Goal: Information Seeking & Learning: Find contact information

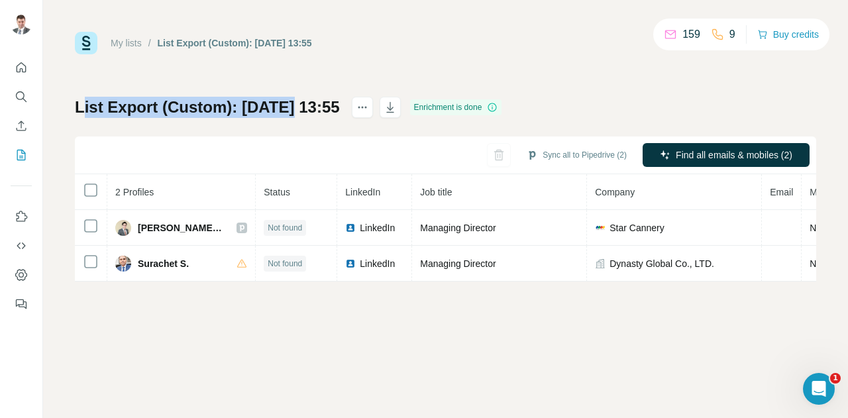
drag, startPoint x: 82, startPoint y: 106, endPoint x: 300, endPoint y: 113, distance: 217.5
click at [300, 113] on h1 "List Export (Custom): [DATE] 13:55" at bounding box center [207, 107] width 265 height 21
click at [271, 103] on h1 "List Export (Custom): [DATE] 13:55" at bounding box center [207, 107] width 265 height 21
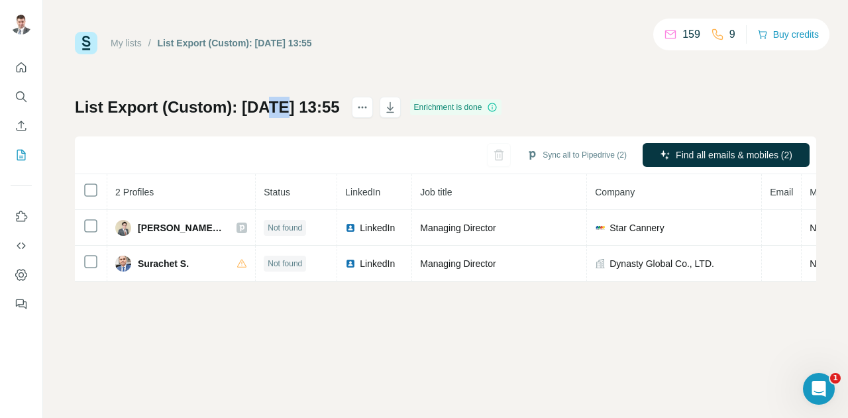
click at [271, 103] on h1 "List Export (Custom): [DATE] 13:55" at bounding box center [207, 107] width 265 height 21
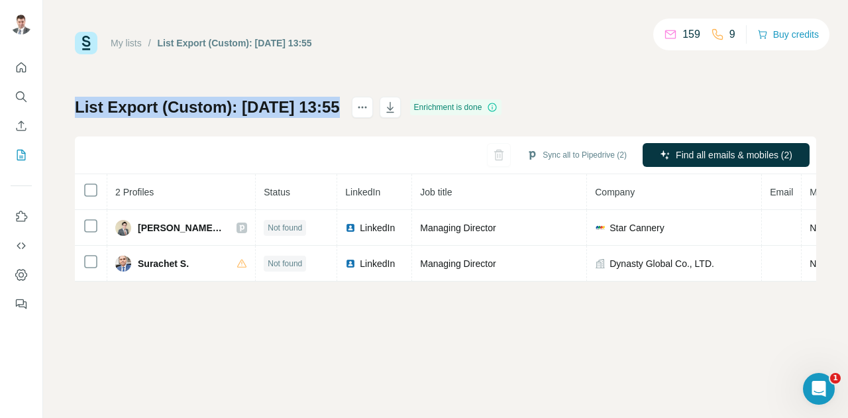
click at [271, 103] on h1 "List Export (Custom): [DATE] 13:55" at bounding box center [207, 107] width 265 height 21
click at [209, 107] on h1 "List Export (Custom): [DATE] 13:55" at bounding box center [207, 107] width 265 height 21
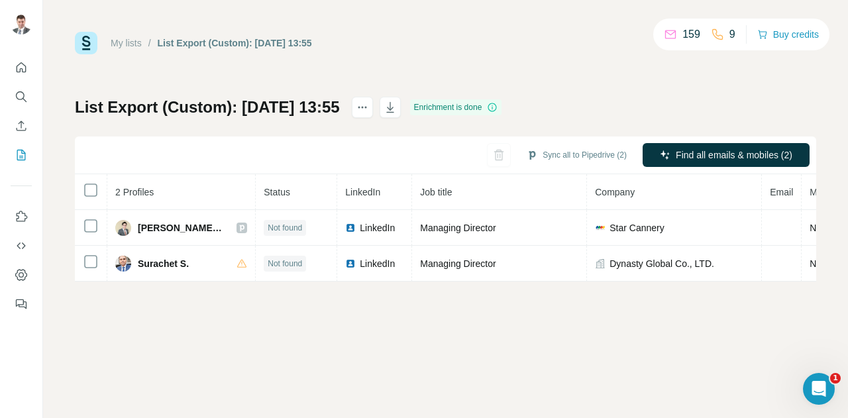
click at [208, 105] on h1 "List Export (Custom): [DATE] 13:55" at bounding box center [207, 107] width 265 height 21
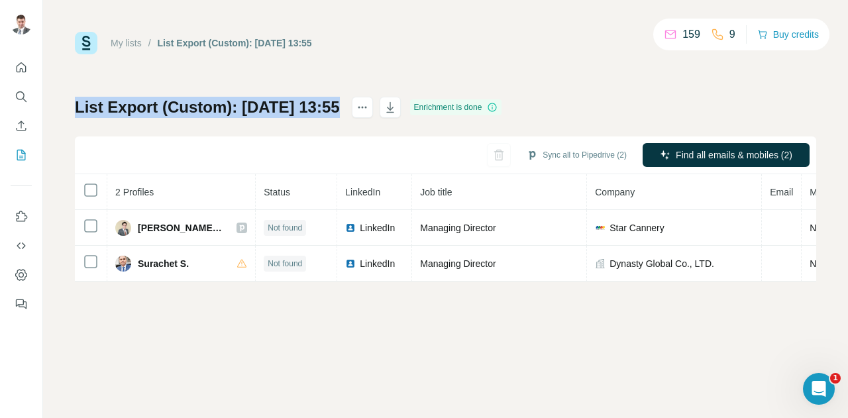
click at [208, 105] on h1 "List Export (Custom): [DATE] 13:55" at bounding box center [207, 107] width 265 height 21
click at [264, 107] on h1 "List Export (Custom): [DATE] 13:55" at bounding box center [207, 107] width 265 height 21
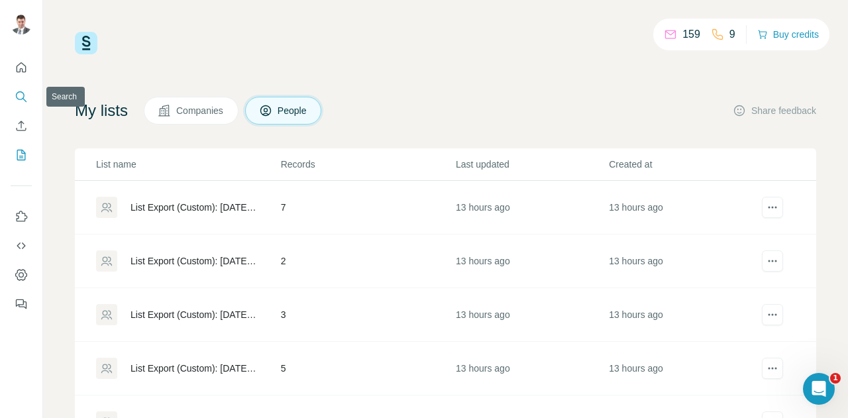
click at [21, 98] on icon "Search" at bounding box center [21, 96] width 13 height 13
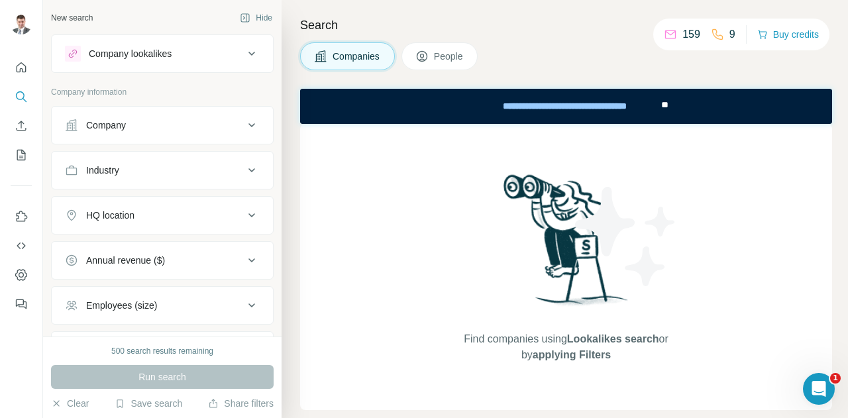
click at [457, 54] on span "People" at bounding box center [449, 56] width 30 height 13
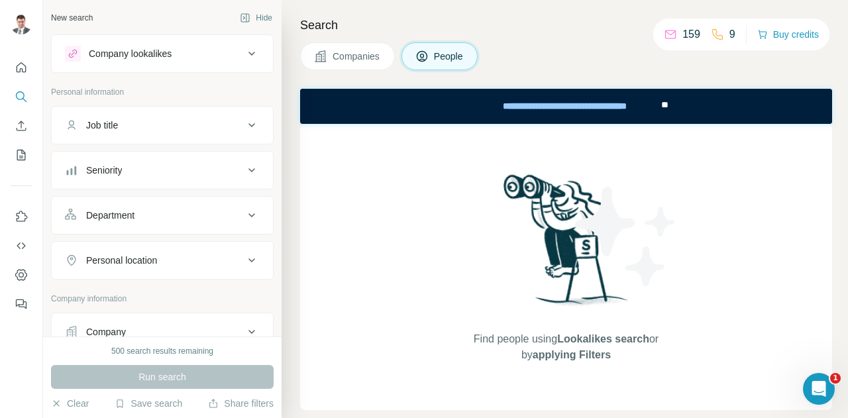
click at [244, 129] on icon at bounding box center [252, 125] width 16 height 16
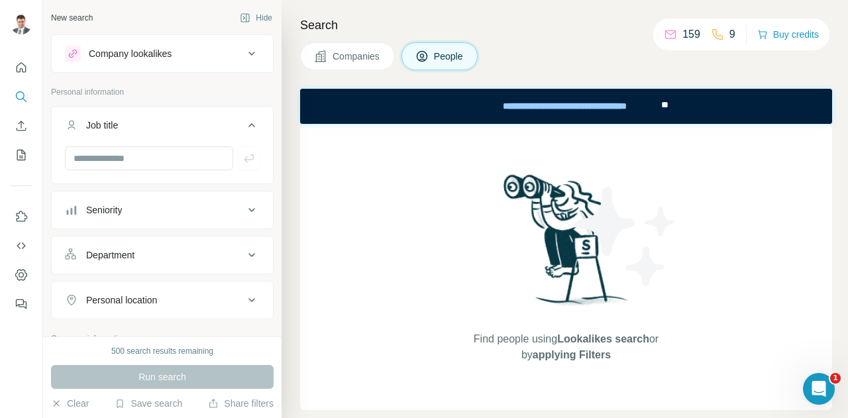
click at [244, 209] on icon at bounding box center [252, 210] width 16 height 16
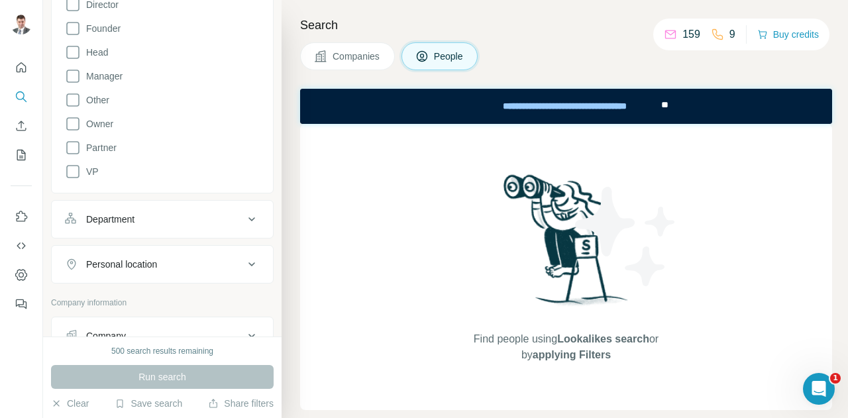
scroll to position [331, 0]
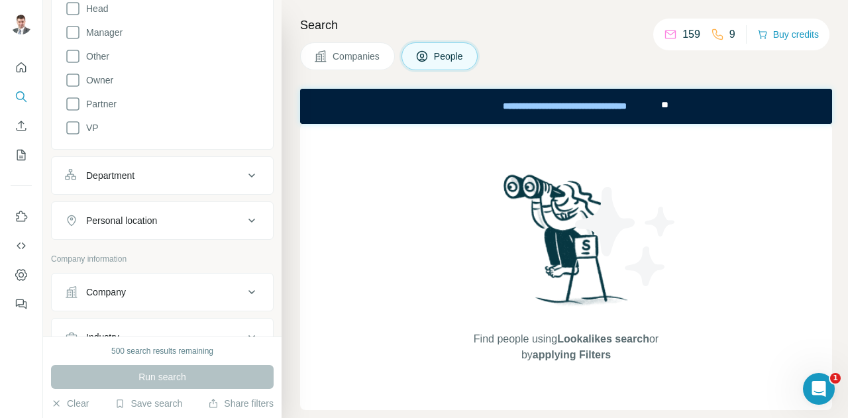
click at [231, 219] on div "Personal location" at bounding box center [154, 220] width 179 height 13
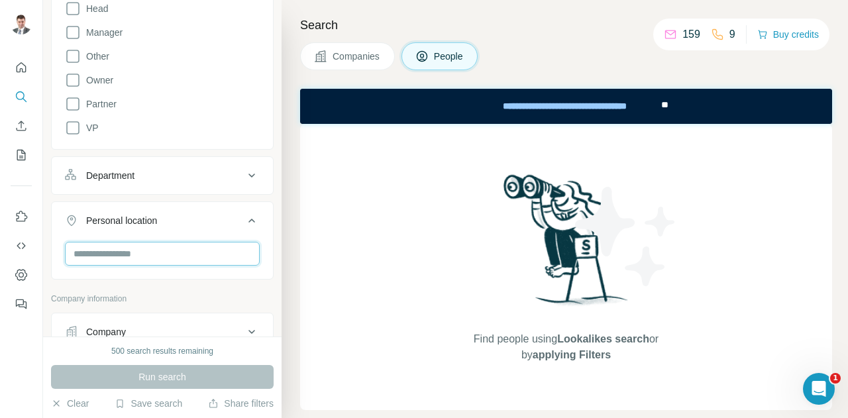
click at [156, 251] on input "text" at bounding box center [162, 254] width 195 height 24
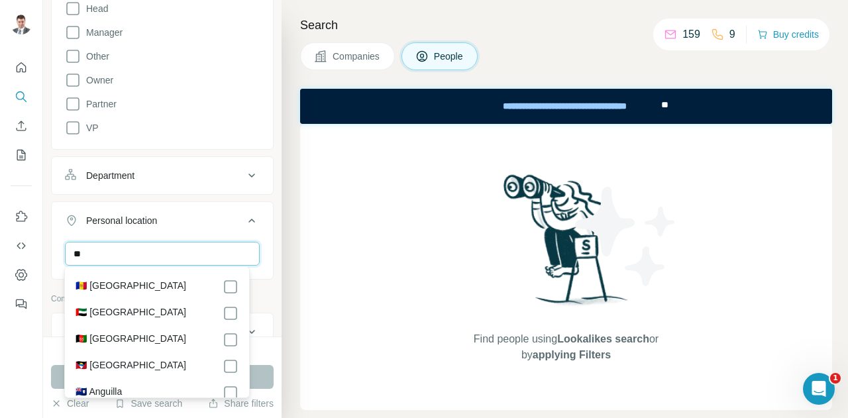
type input "*"
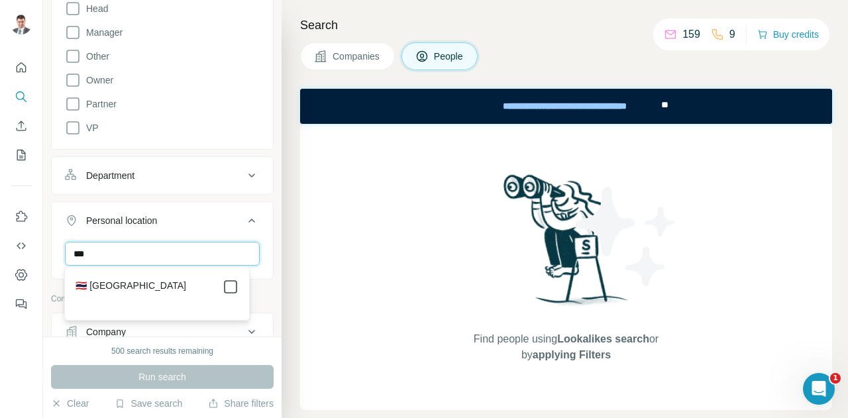
type input "***"
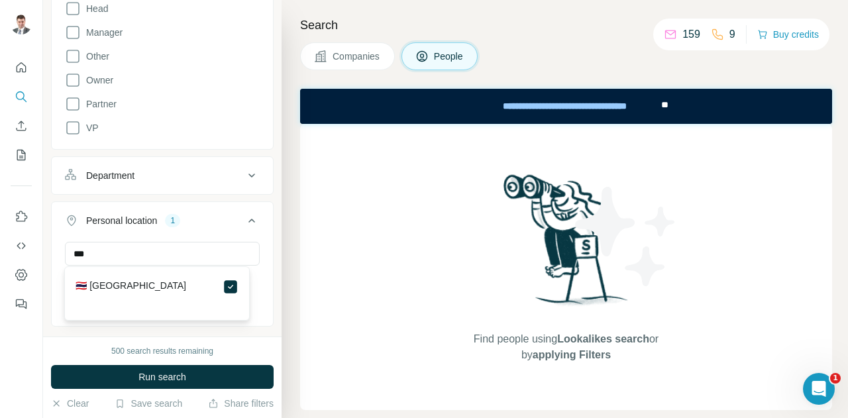
click at [113, 286] on label "🇹🇭 Thailand" at bounding box center [131, 287] width 111 height 16
click at [244, 217] on icon at bounding box center [252, 221] width 16 height 16
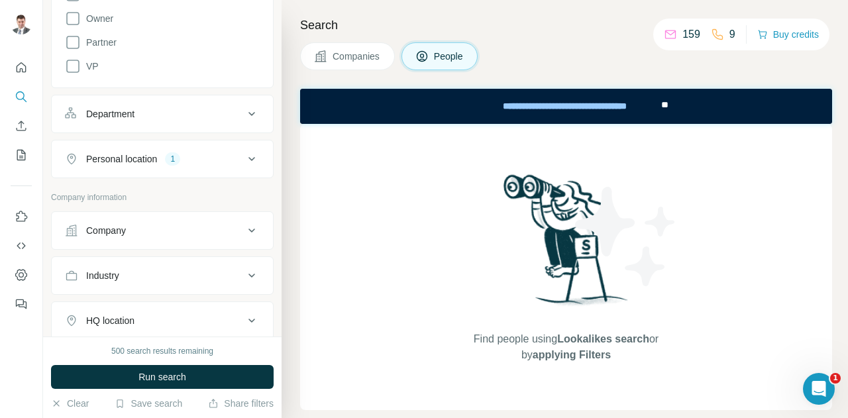
scroll to position [464, 0]
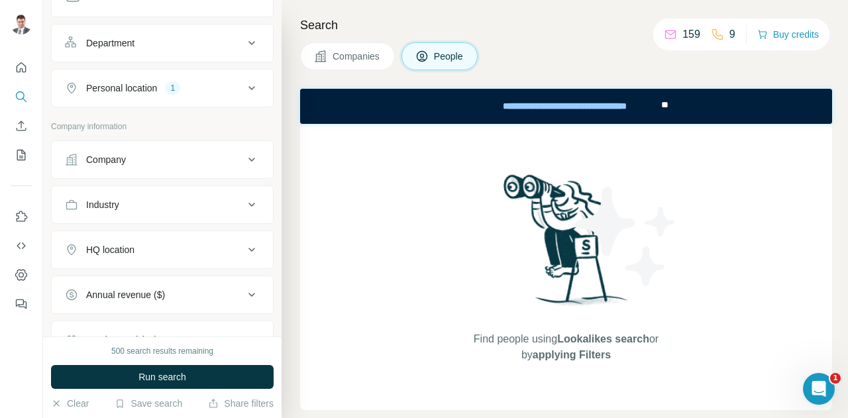
click at [249, 203] on icon at bounding box center [252, 205] width 7 height 4
click at [239, 235] on icon at bounding box center [245, 237] width 13 height 13
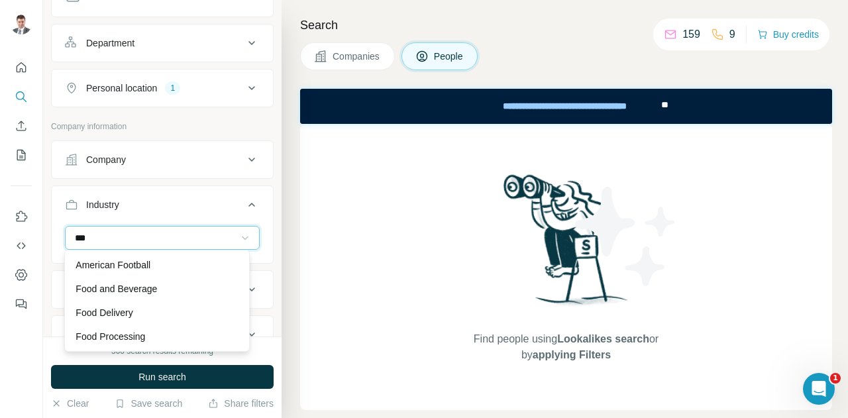
scroll to position [13, 0]
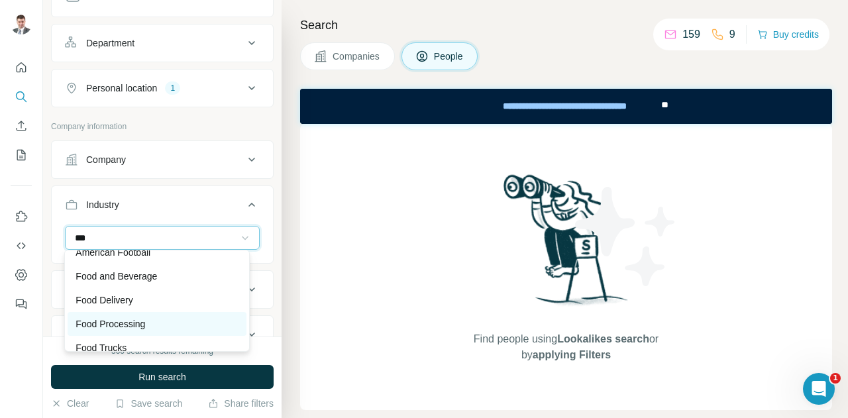
type input "***"
click at [106, 320] on p "Food Processing" at bounding box center [111, 324] width 70 height 13
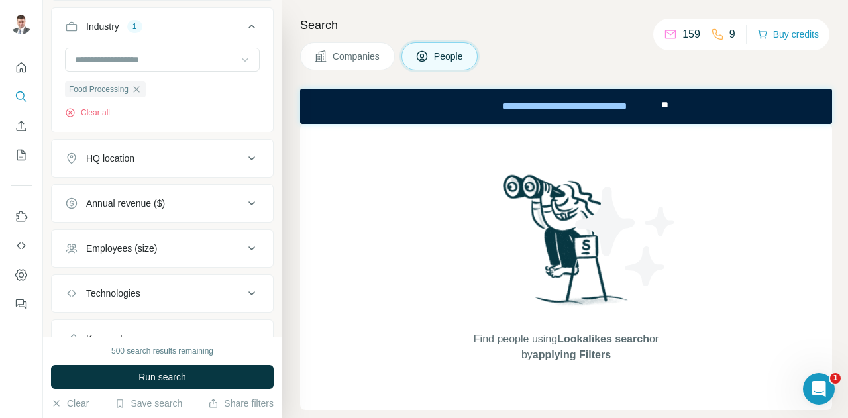
scroll to position [663, 0]
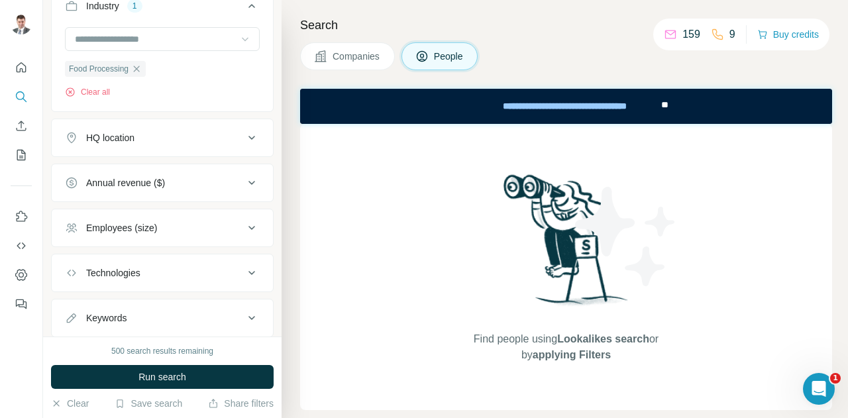
click at [244, 224] on icon at bounding box center [252, 228] width 16 height 16
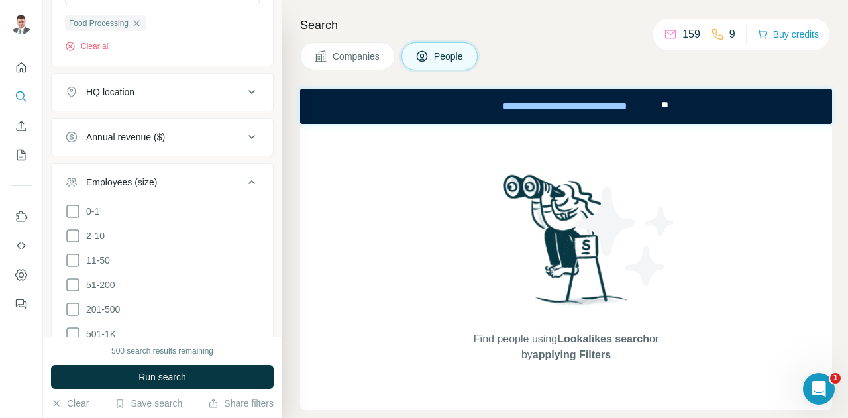
scroll to position [729, 0]
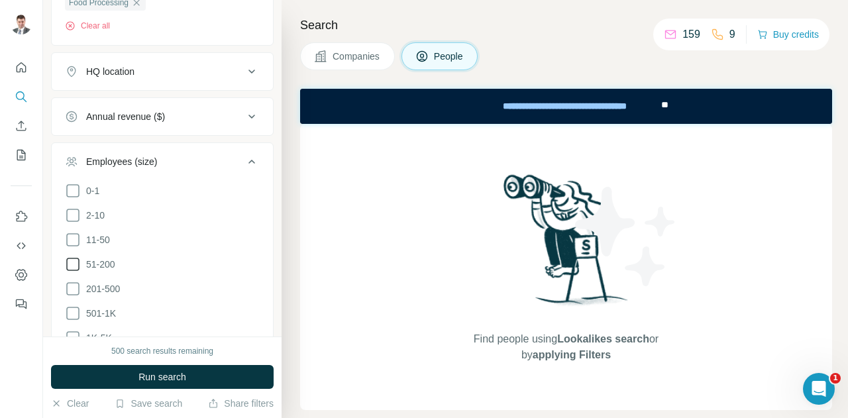
click at [72, 259] on icon at bounding box center [73, 265] width 16 height 16
click at [73, 283] on icon at bounding box center [73, 289] width 16 height 16
click at [72, 306] on icon at bounding box center [73, 314] width 16 height 16
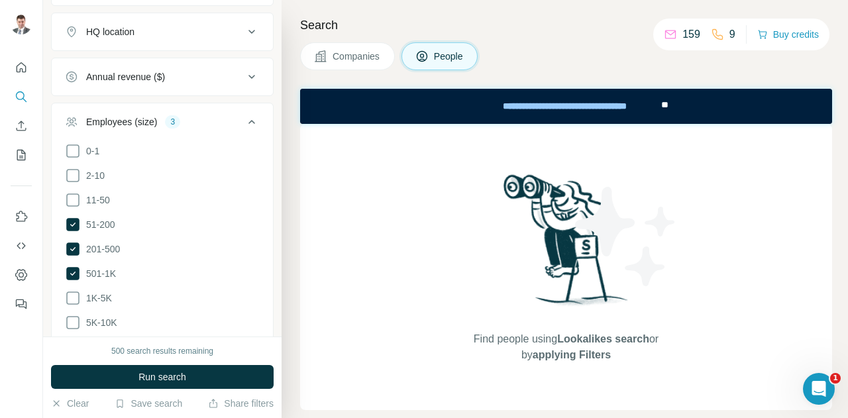
scroll to position [862, 0]
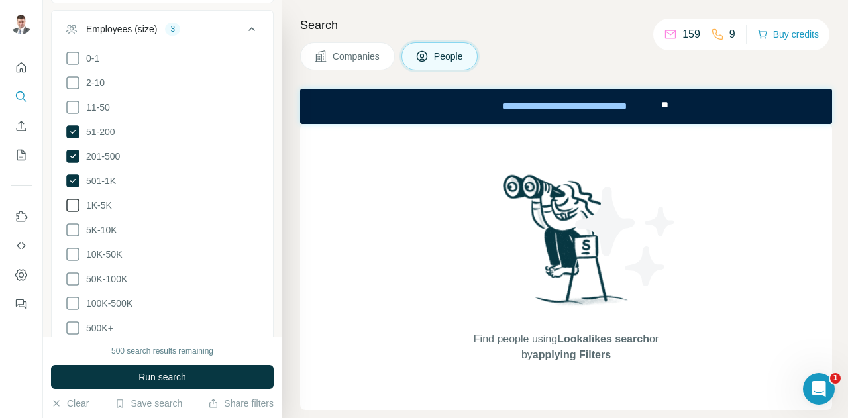
click at [70, 198] on icon at bounding box center [73, 206] width 16 height 16
click at [77, 222] on icon at bounding box center [73, 230] width 16 height 16
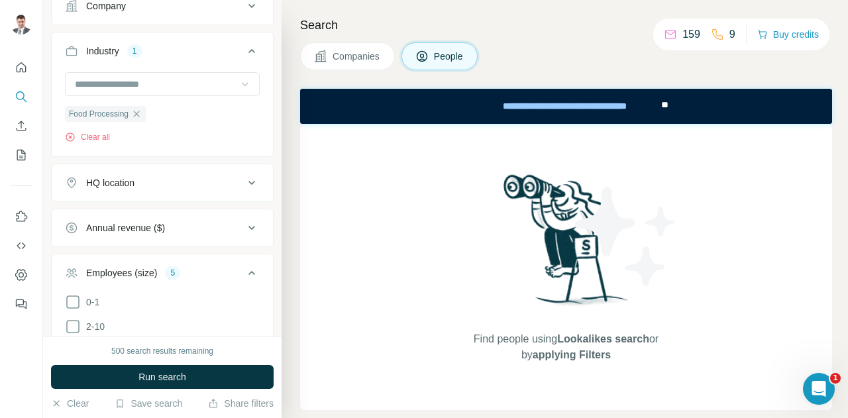
scroll to position [663, 0]
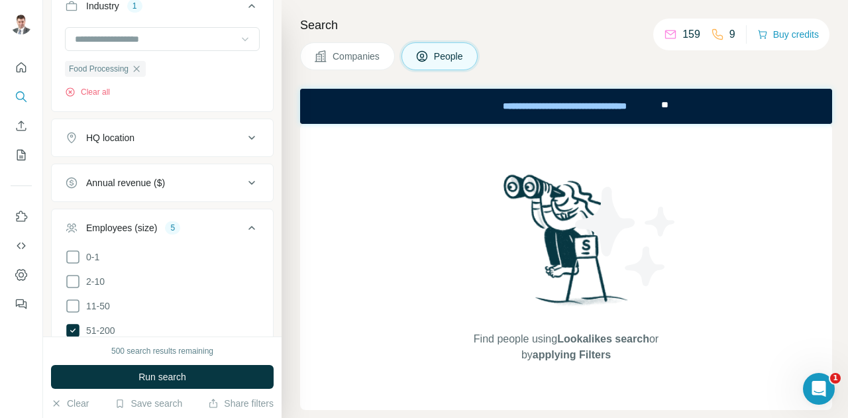
click at [244, 225] on icon at bounding box center [252, 228] width 16 height 16
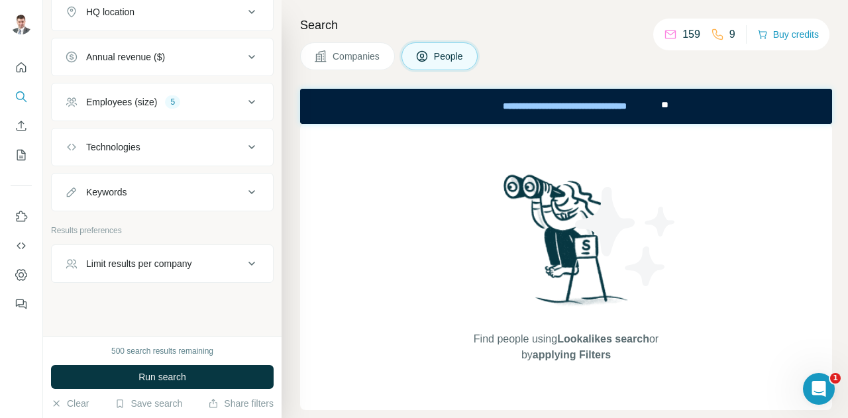
scroll to position [790, 0]
click at [248, 143] on icon at bounding box center [252, 146] width 16 height 16
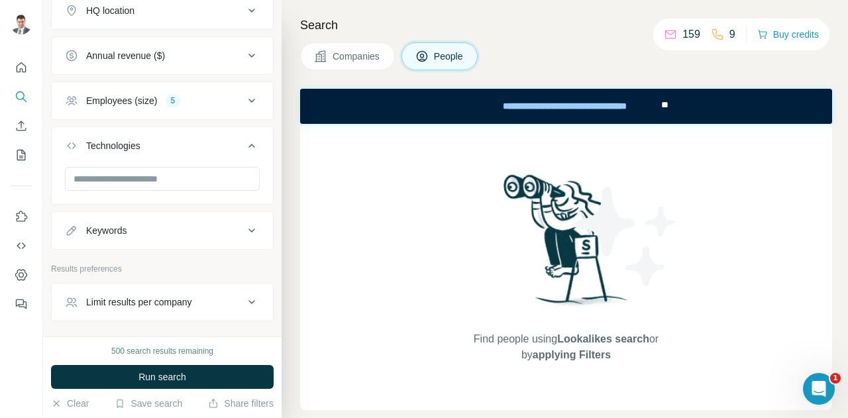
click at [244, 141] on icon at bounding box center [252, 146] width 16 height 16
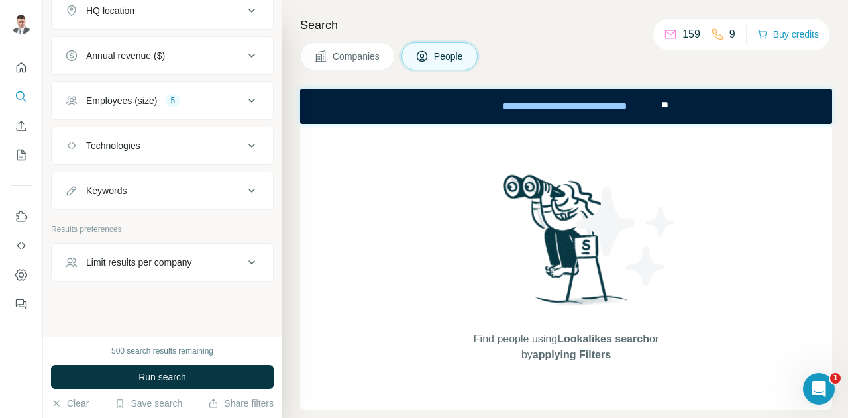
click at [244, 186] on icon at bounding box center [252, 191] width 16 height 16
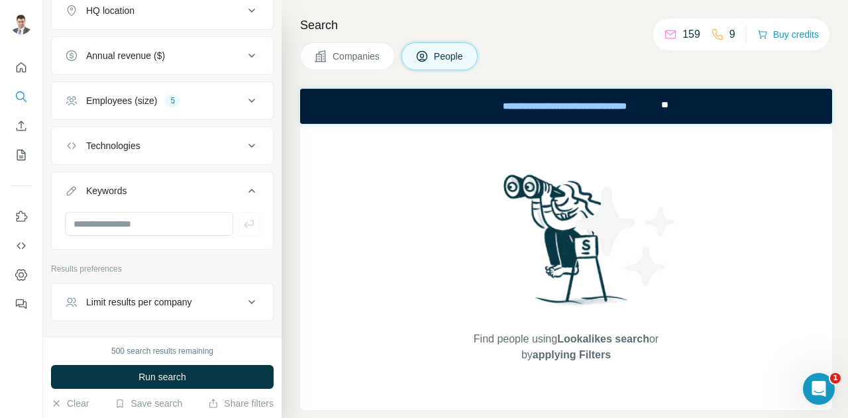
click at [244, 186] on icon at bounding box center [252, 191] width 16 height 16
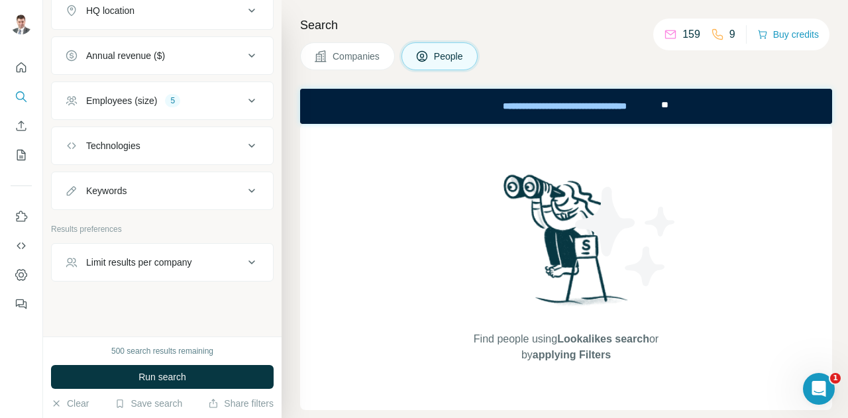
click at [244, 255] on icon at bounding box center [252, 263] width 16 height 16
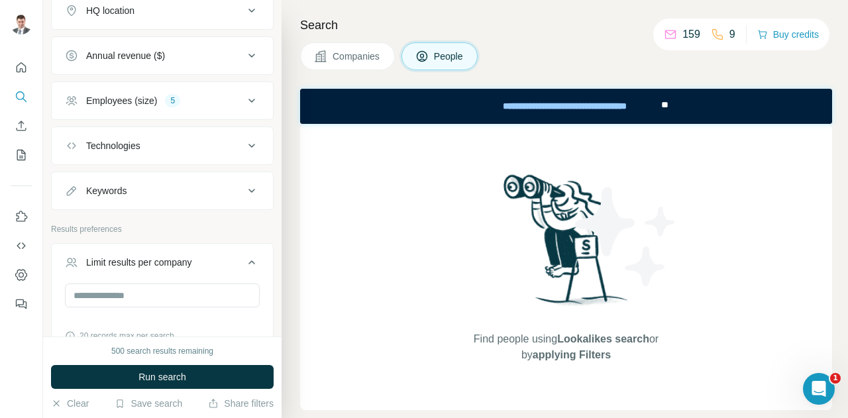
click at [244, 255] on icon at bounding box center [252, 263] width 16 height 16
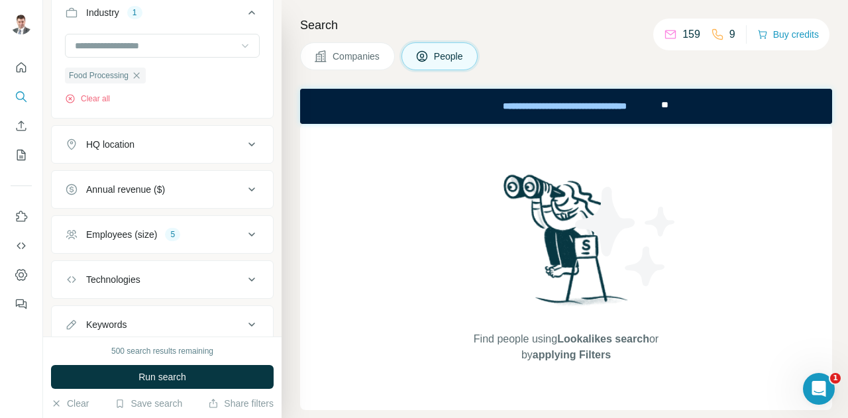
scroll to position [658, 0]
click at [249, 186] on icon at bounding box center [252, 188] width 7 height 4
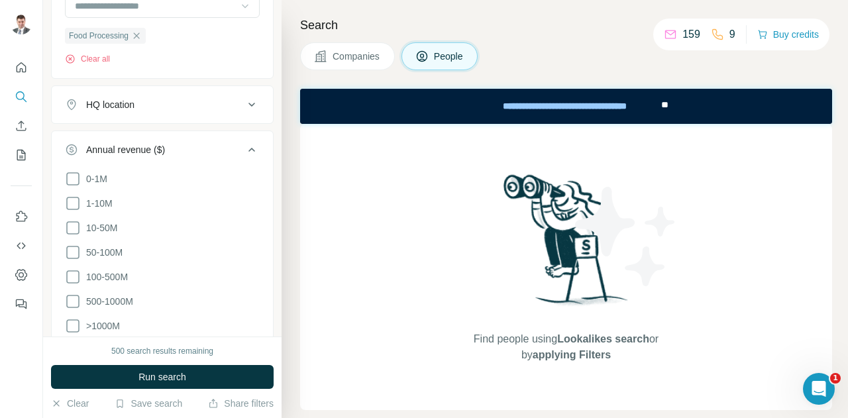
scroll to position [724, 0]
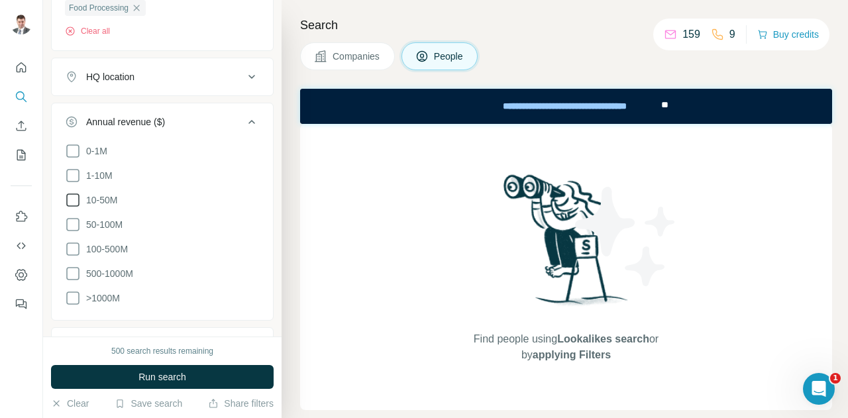
click at [74, 194] on icon at bounding box center [73, 200] width 16 height 16
click at [70, 223] on icon at bounding box center [73, 225] width 16 height 16
click at [71, 245] on icon at bounding box center [73, 249] width 16 height 16
click at [244, 118] on icon at bounding box center [252, 122] width 16 height 16
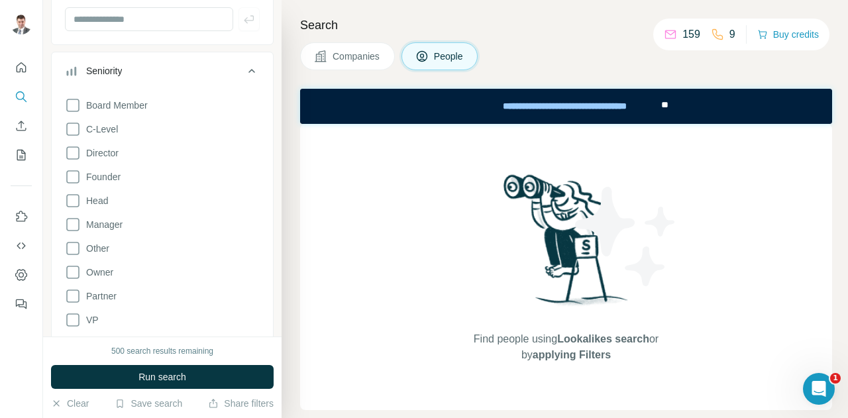
scroll to position [127, 0]
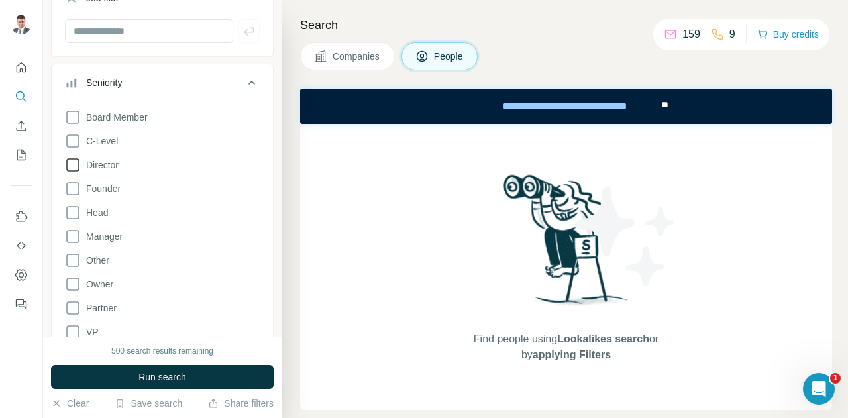
click at [72, 164] on icon at bounding box center [73, 165] width 16 height 16
click at [72, 141] on icon at bounding box center [73, 141] width 16 height 16
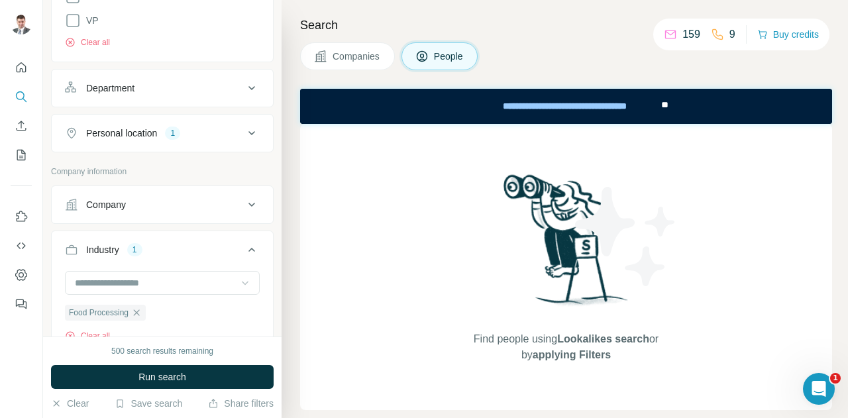
scroll to position [459, 0]
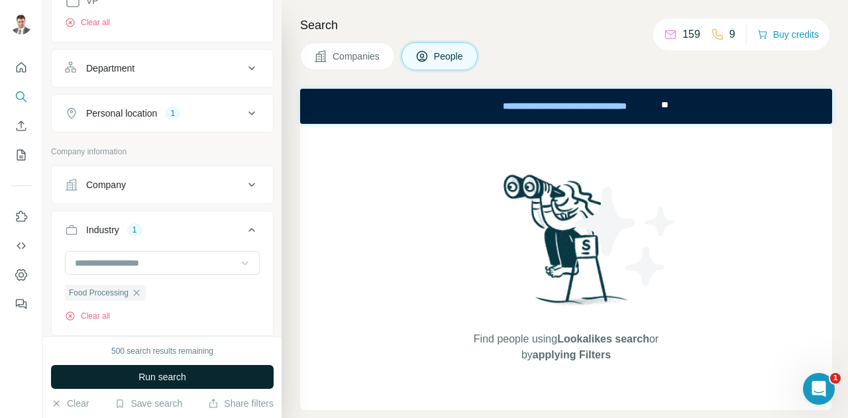
click at [159, 379] on span "Run search" at bounding box center [163, 377] width 48 height 13
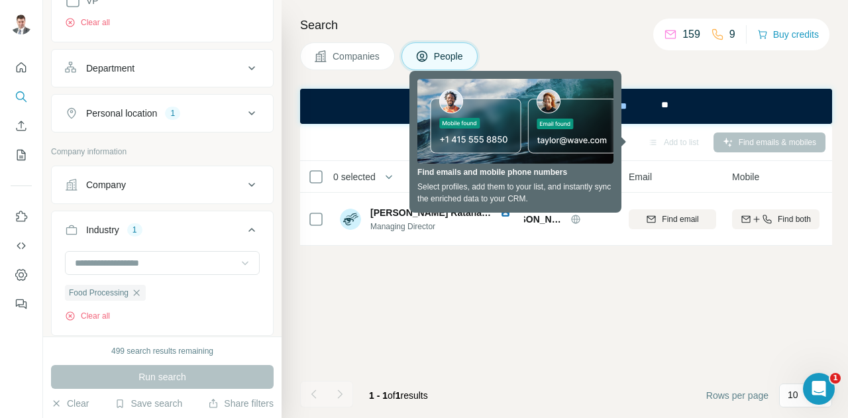
scroll to position [0, 0]
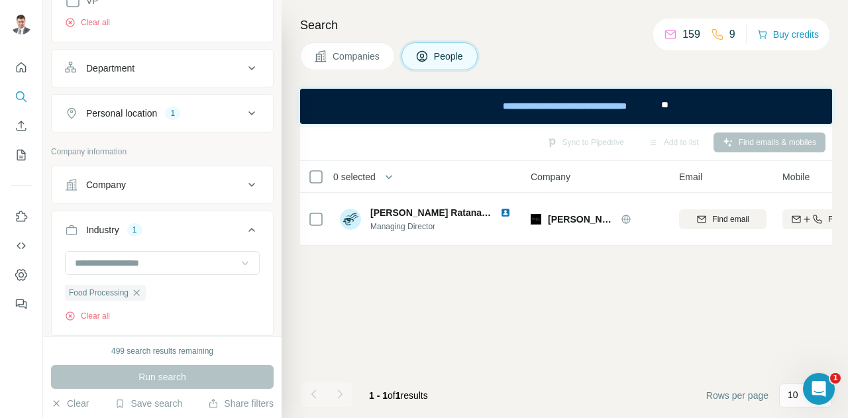
click at [610, 42] on div "Companies People" at bounding box center [566, 56] width 532 height 28
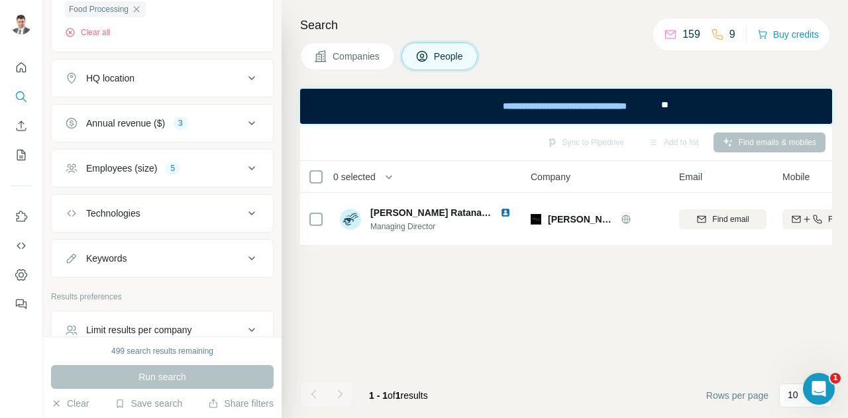
scroll to position [677, 0]
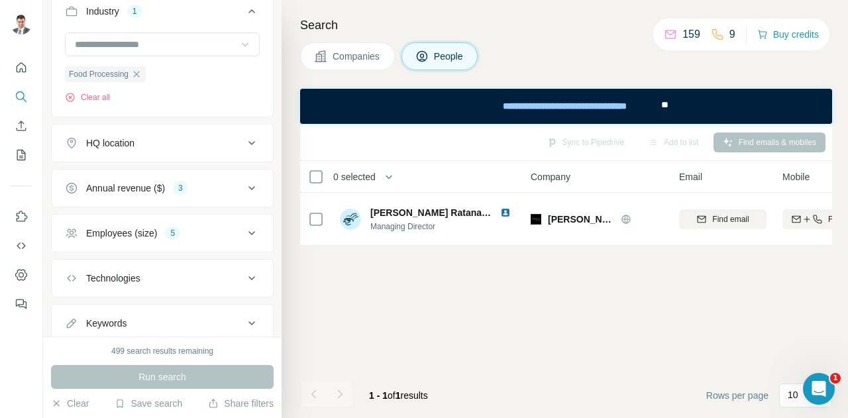
click at [244, 183] on icon at bounding box center [252, 188] width 16 height 16
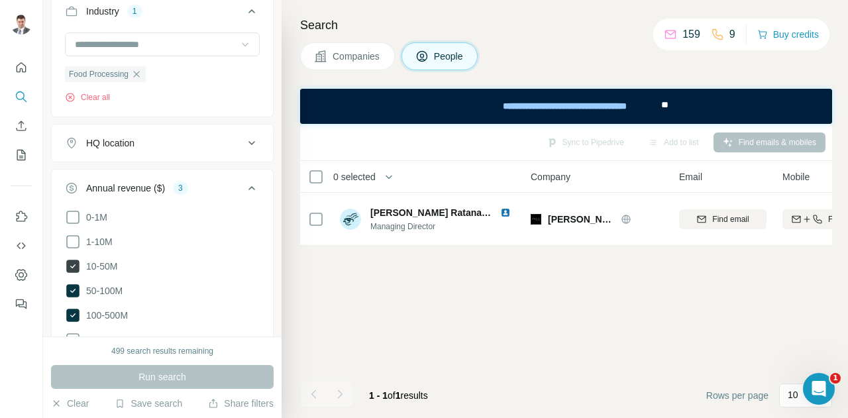
click at [76, 260] on icon at bounding box center [72, 266] width 13 height 13
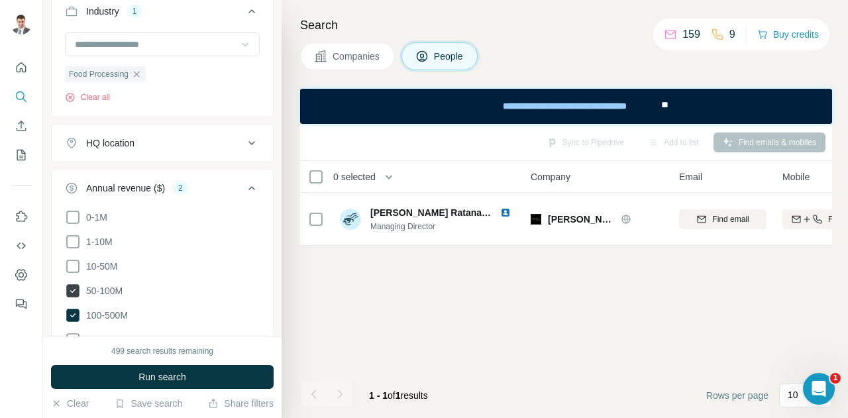
click at [75, 287] on icon at bounding box center [72, 290] width 13 height 13
click at [73, 308] on icon at bounding box center [73, 316] width 16 height 16
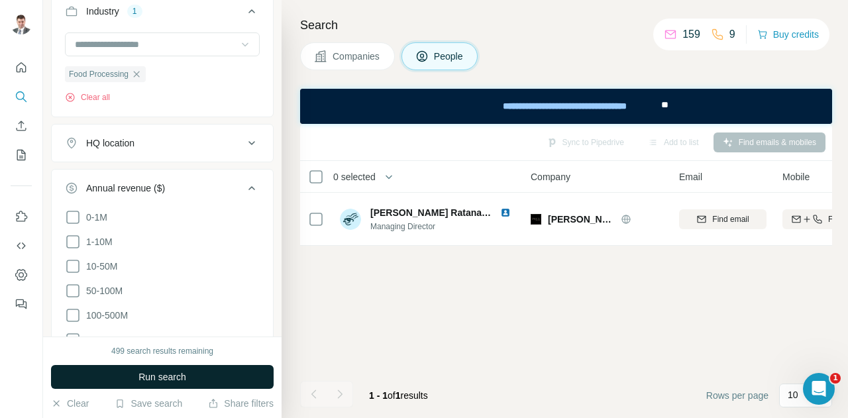
click at [177, 376] on span "Run search" at bounding box center [163, 377] width 48 height 13
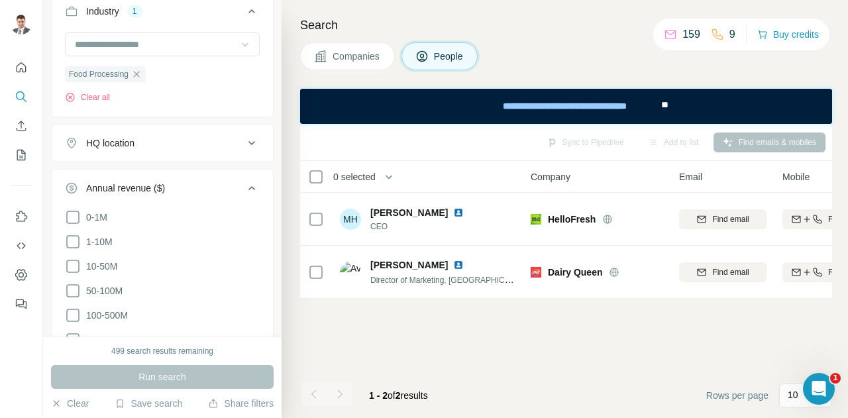
click at [244, 184] on icon at bounding box center [252, 188] width 16 height 16
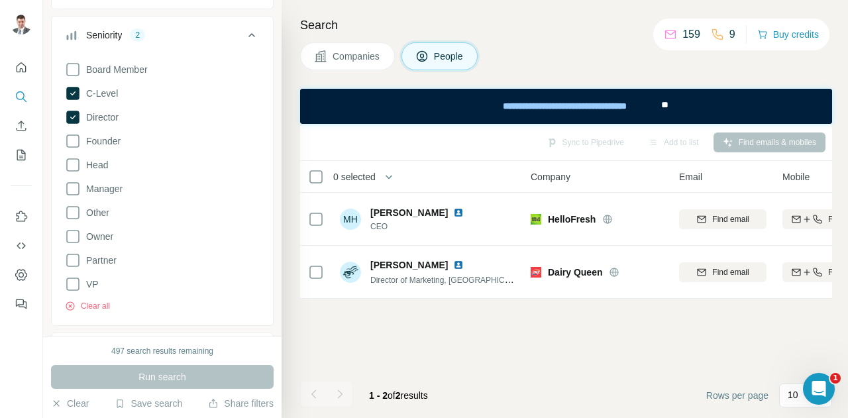
scroll to position [196, 0]
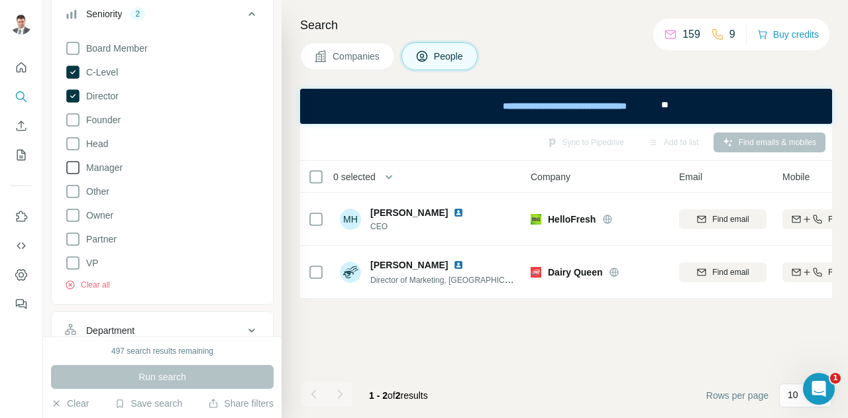
click at [72, 162] on icon at bounding box center [73, 168] width 16 height 16
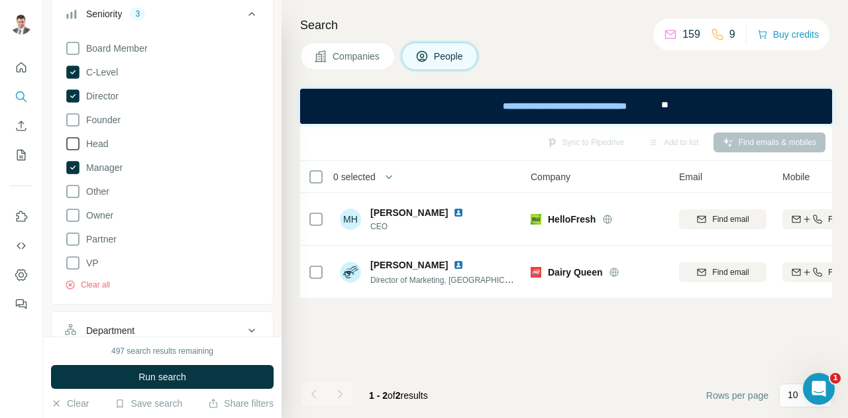
click at [72, 143] on icon at bounding box center [73, 144] width 16 height 16
click at [73, 258] on icon at bounding box center [73, 263] width 16 height 16
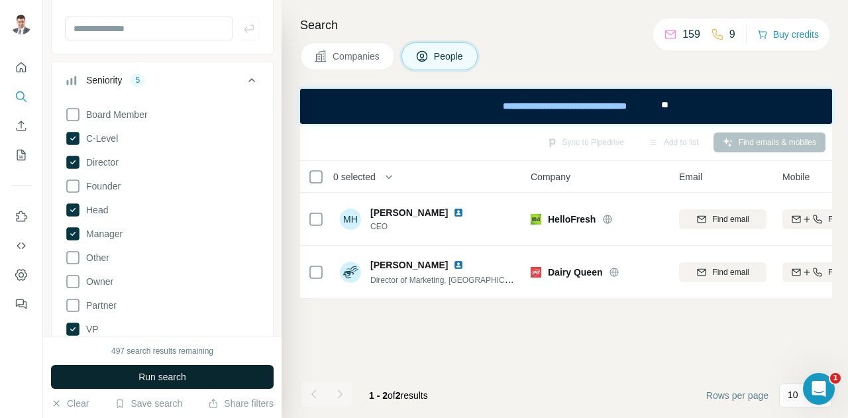
scroll to position [196, 0]
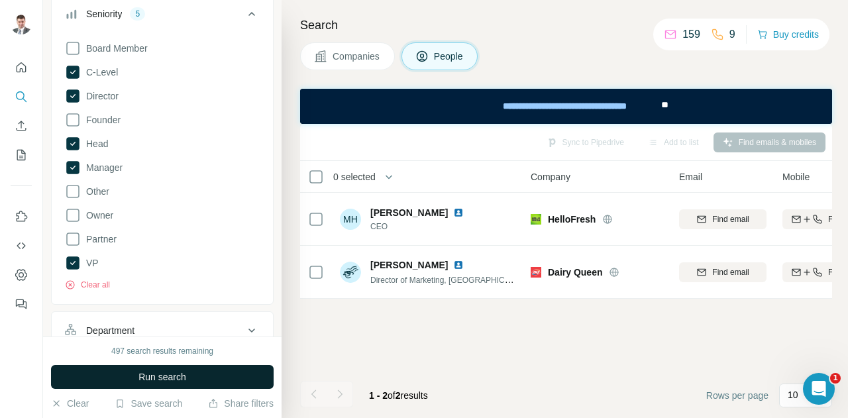
click at [178, 376] on span "Run search" at bounding box center [163, 377] width 48 height 13
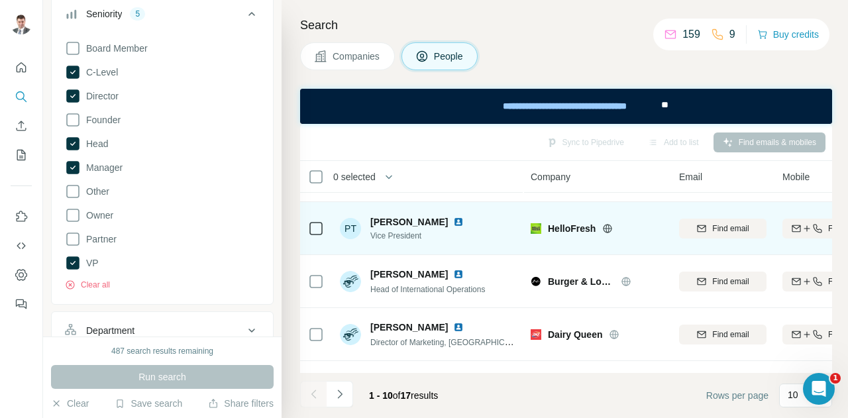
scroll to position [0, 0]
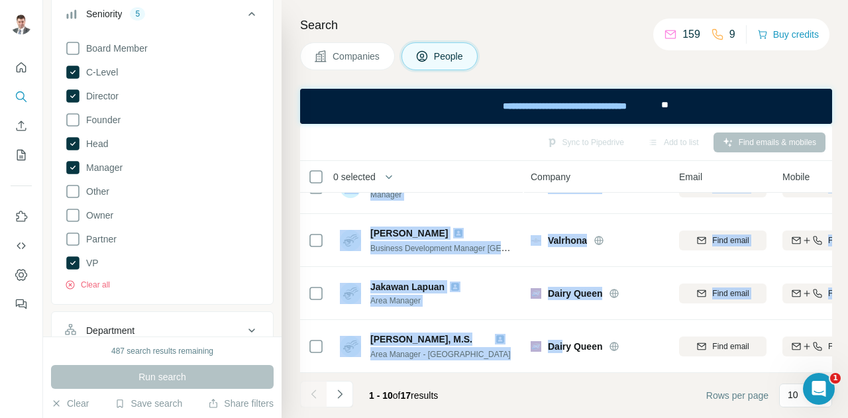
drag, startPoint x: 473, startPoint y: 367, endPoint x: 562, endPoint y: 369, distance: 88.8
click at [562, 369] on div "0 selected People Company Email Mobile Lists Personal location Seniority Depart…" at bounding box center [566, 267] width 532 height 212
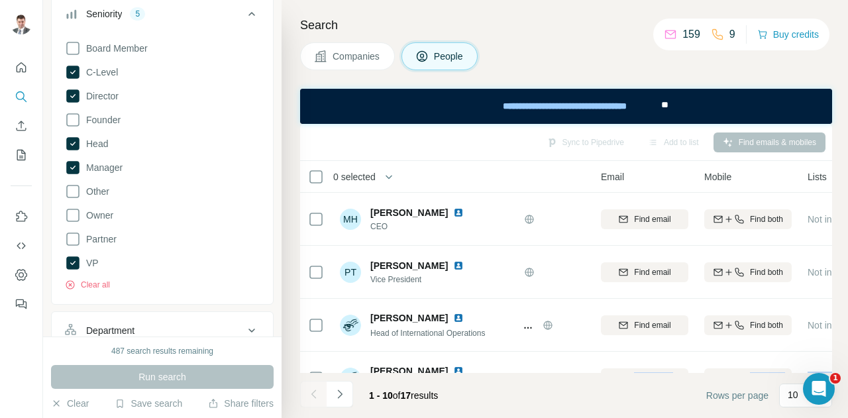
scroll to position [0, 154]
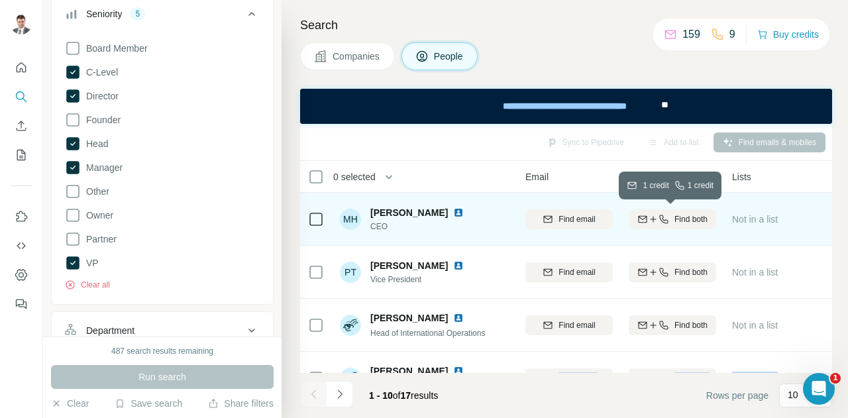
click at [672, 217] on div "Find both" at bounding box center [673, 219] width 88 height 12
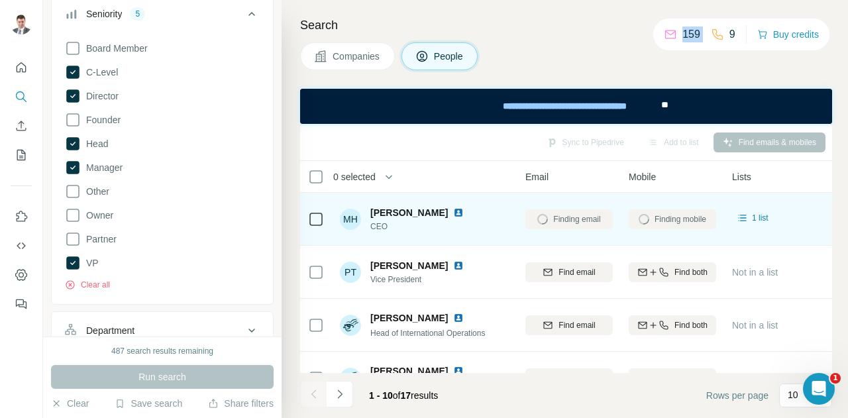
drag, startPoint x: 725, startPoint y: 31, endPoint x: 739, endPoint y: 30, distance: 13.9
click at [739, 30] on div "159 9 Buy credits" at bounding box center [742, 35] width 176 height 32
click at [730, 32] on p "9" at bounding box center [733, 35] width 6 height 16
drag, startPoint x: 677, startPoint y: 31, endPoint x: 697, endPoint y: 30, distance: 20.6
click at [697, 30] on div "159 9" at bounding box center [700, 34] width 72 height 19
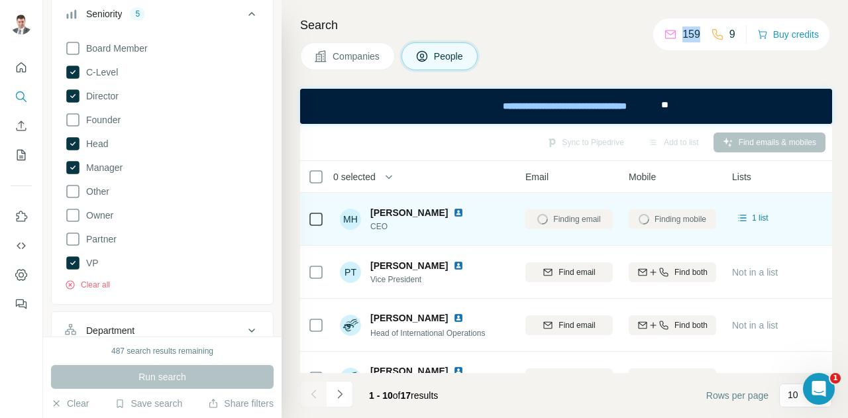
click at [685, 32] on p "159" at bounding box center [692, 35] width 18 height 16
click at [683, 51] on div "Companies People" at bounding box center [566, 56] width 532 height 28
click at [685, 34] on p "159" at bounding box center [692, 35] width 18 height 16
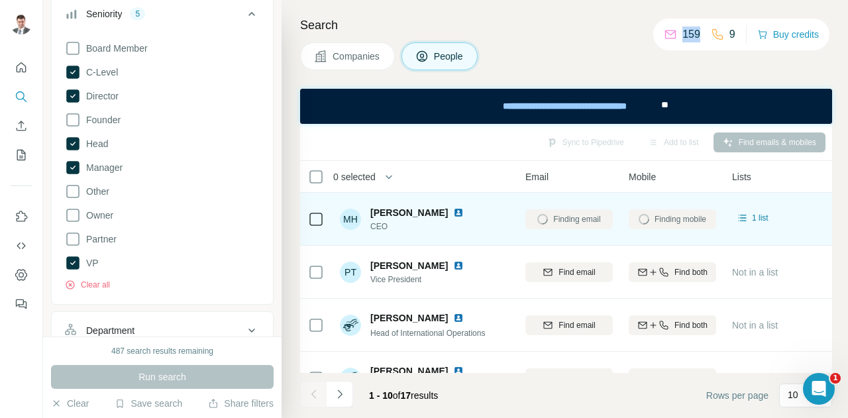
click at [685, 34] on p "159" at bounding box center [692, 35] width 18 height 16
click at [677, 59] on div "Companies People" at bounding box center [566, 56] width 532 height 28
click at [730, 30] on div "159 9 Buy credits" at bounding box center [742, 35] width 176 height 32
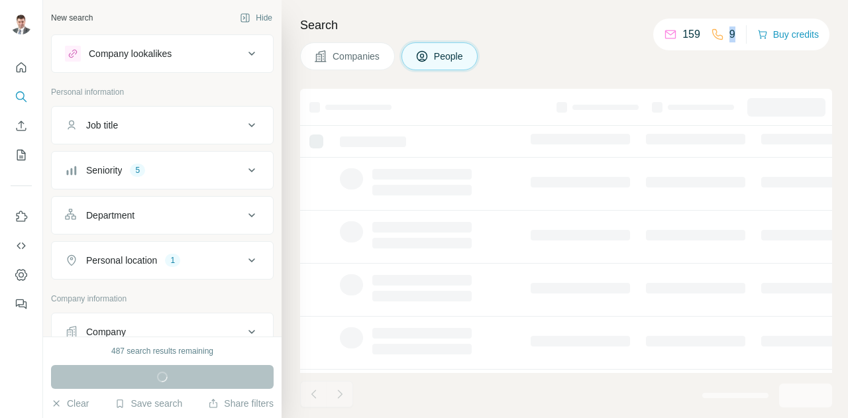
drag, startPoint x: 730, startPoint y: 34, endPoint x: 720, endPoint y: 34, distance: 10.6
click at [720, 34] on div "9" at bounding box center [723, 35] width 25 height 16
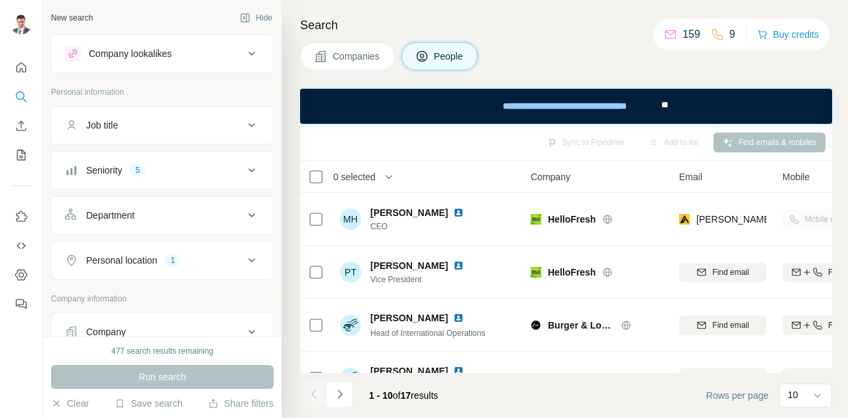
click at [606, 54] on div "Companies People" at bounding box center [566, 56] width 532 height 28
